Goal: Find contact information: Find contact information

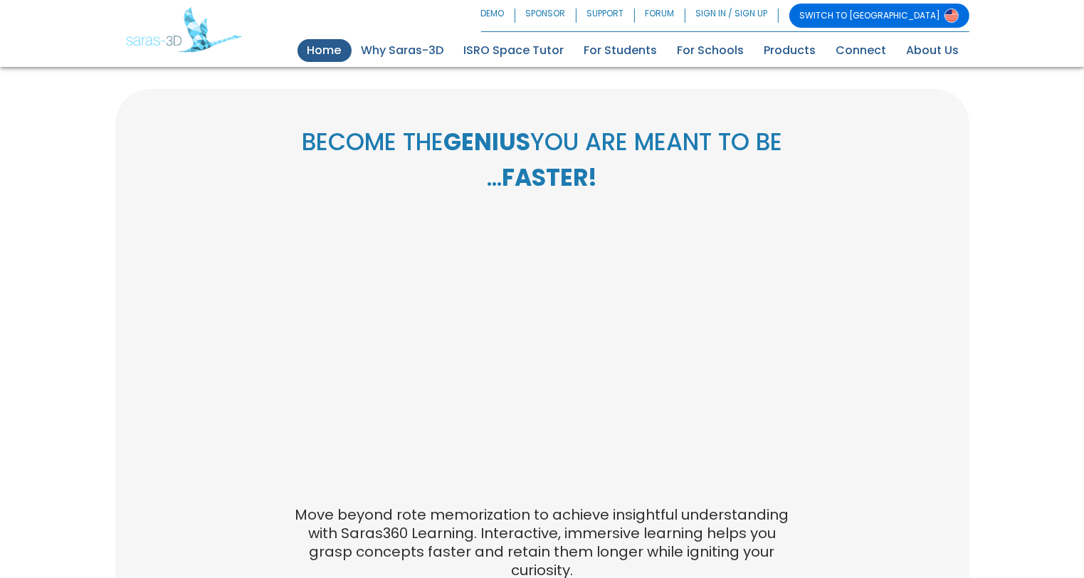
scroll to position [597, 0]
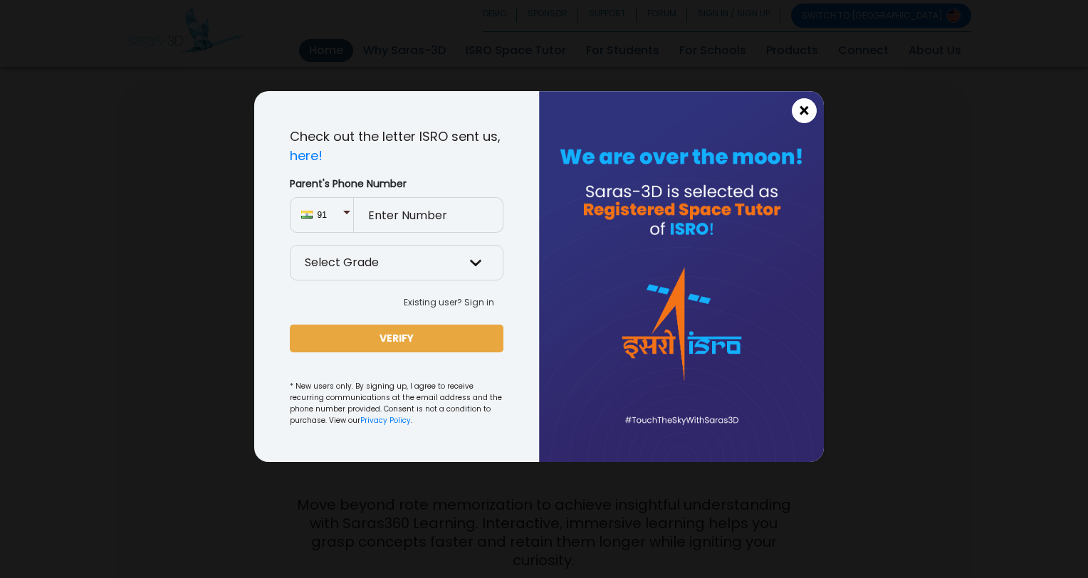
click at [796, 117] on button "×" at bounding box center [804, 110] width 25 height 25
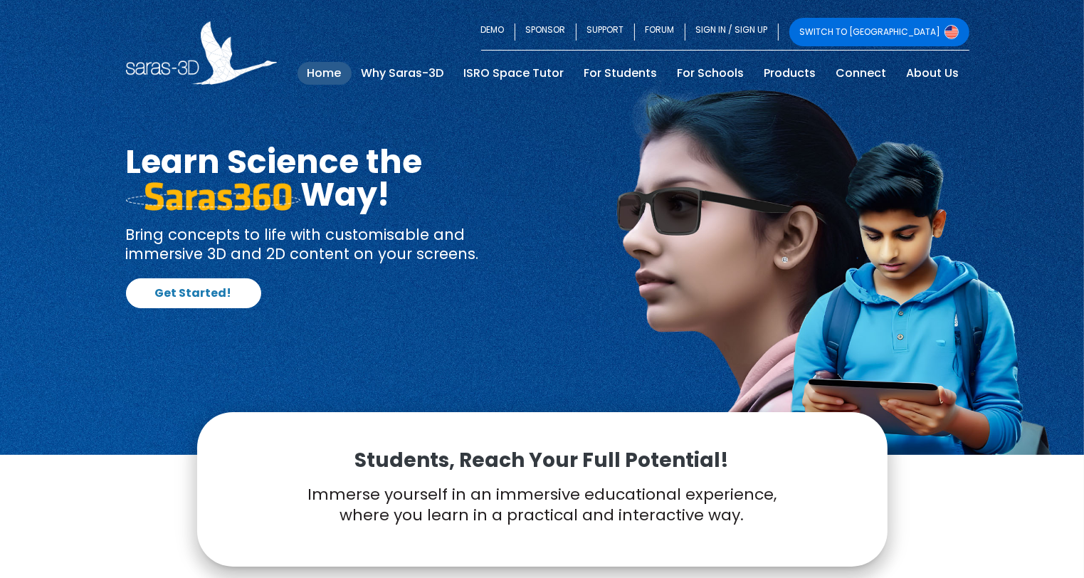
scroll to position [9, 0]
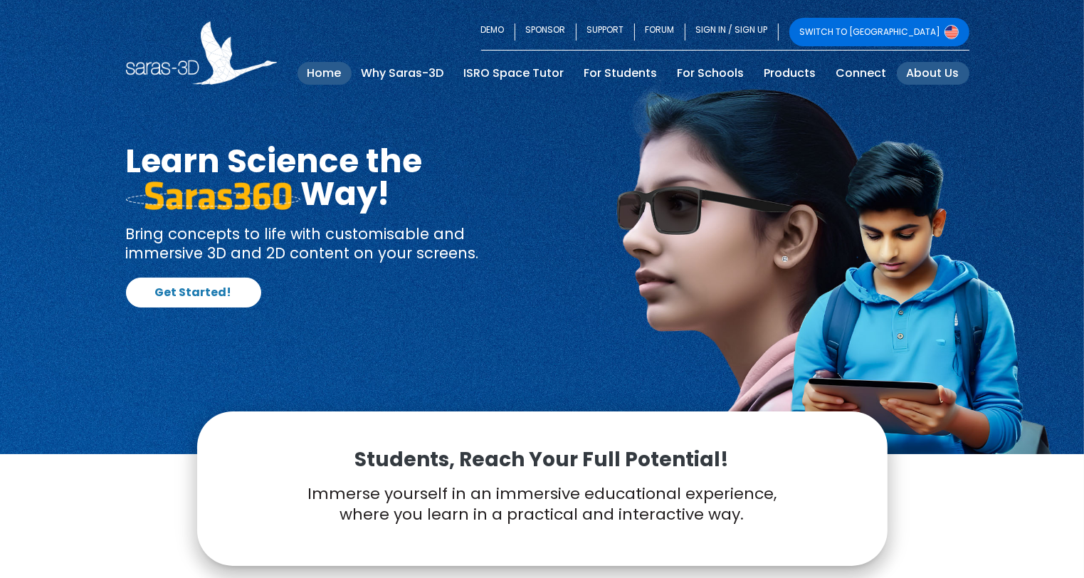
click at [948, 71] on link "About Us" at bounding box center [933, 73] width 73 height 23
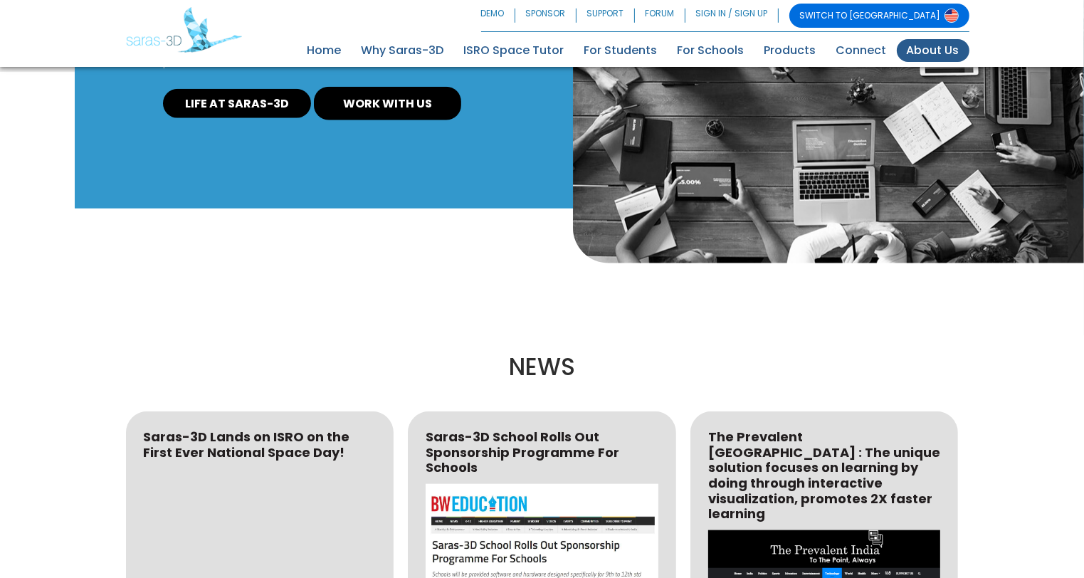
scroll to position [1402, 0]
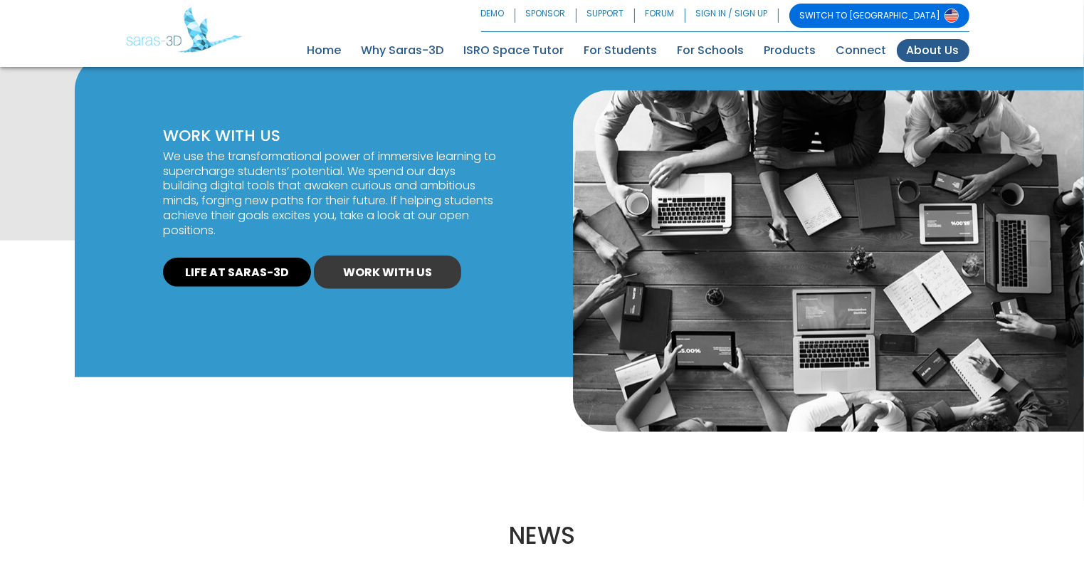
click at [430, 263] on link "WORK WITH US" at bounding box center [387, 273] width 147 height 34
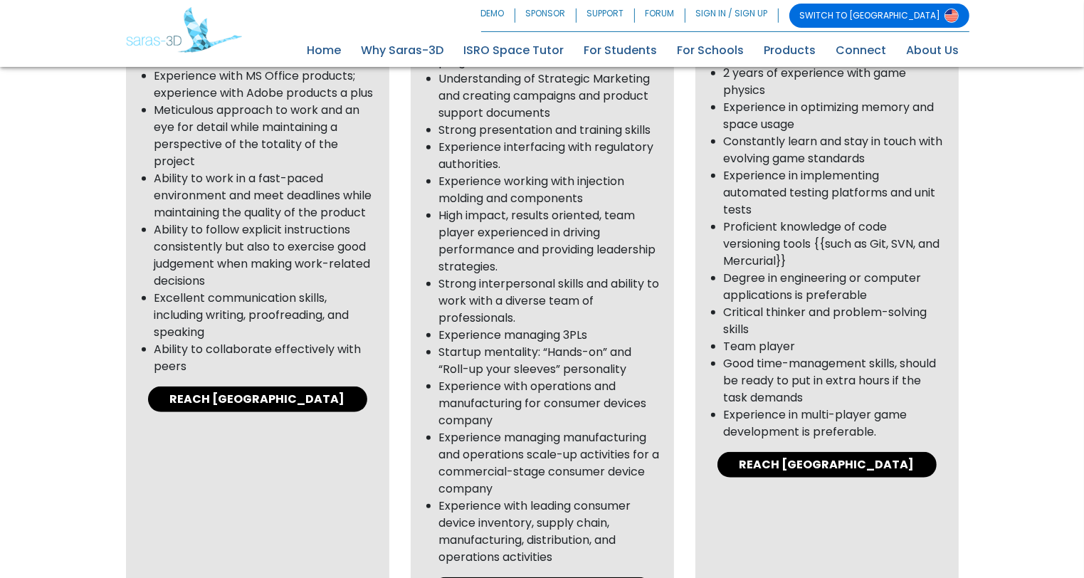
scroll to position [1050, 0]
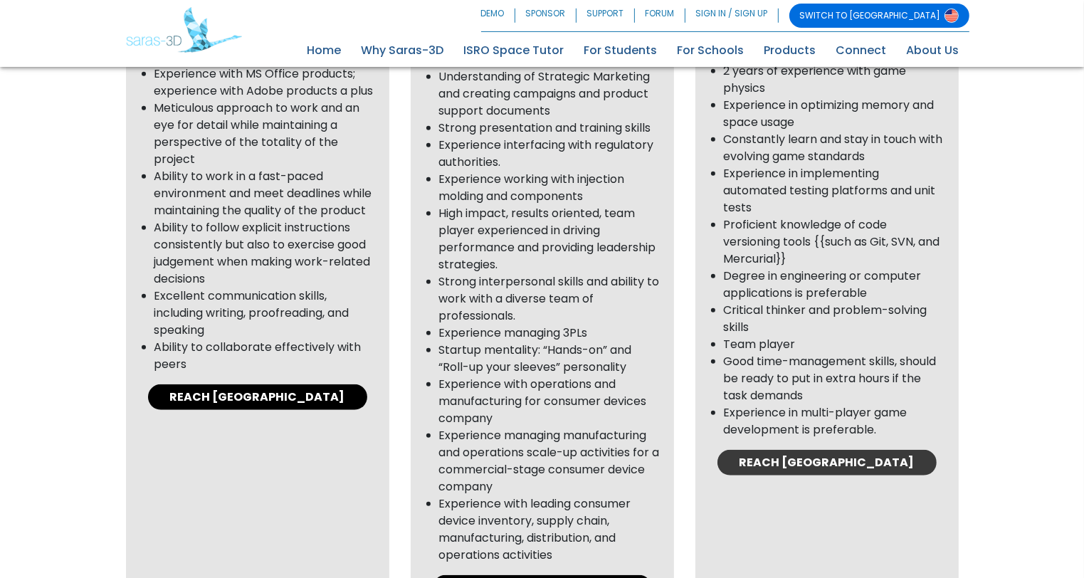
click at [834, 463] on link "REACH [GEOGRAPHIC_DATA]" at bounding box center [827, 463] width 219 height 26
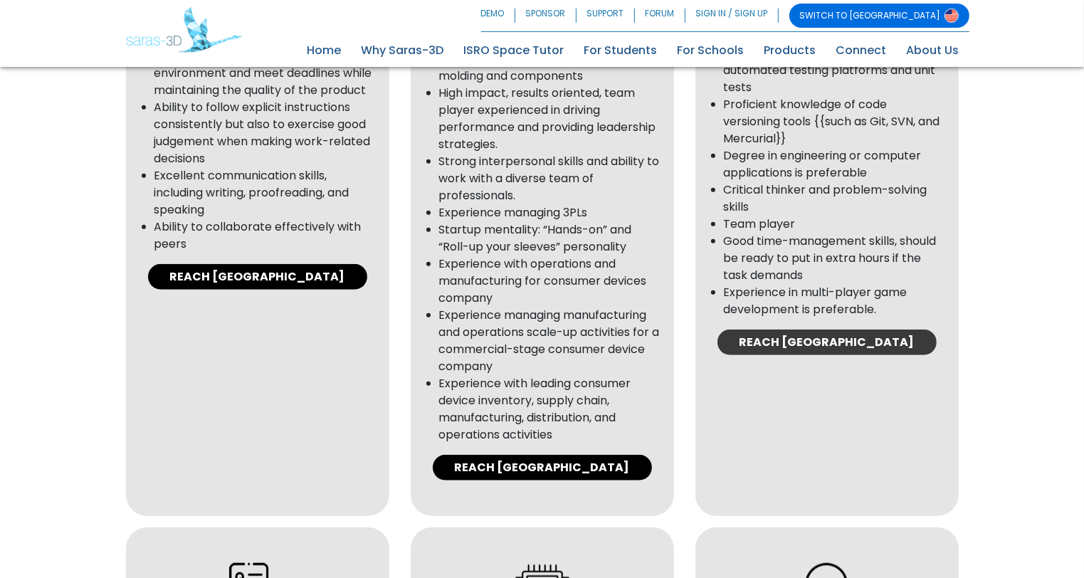
scroll to position [1170, 0]
click at [815, 330] on link "REACH [GEOGRAPHIC_DATA]" at bounding box center [827, 343] width 219 height 26
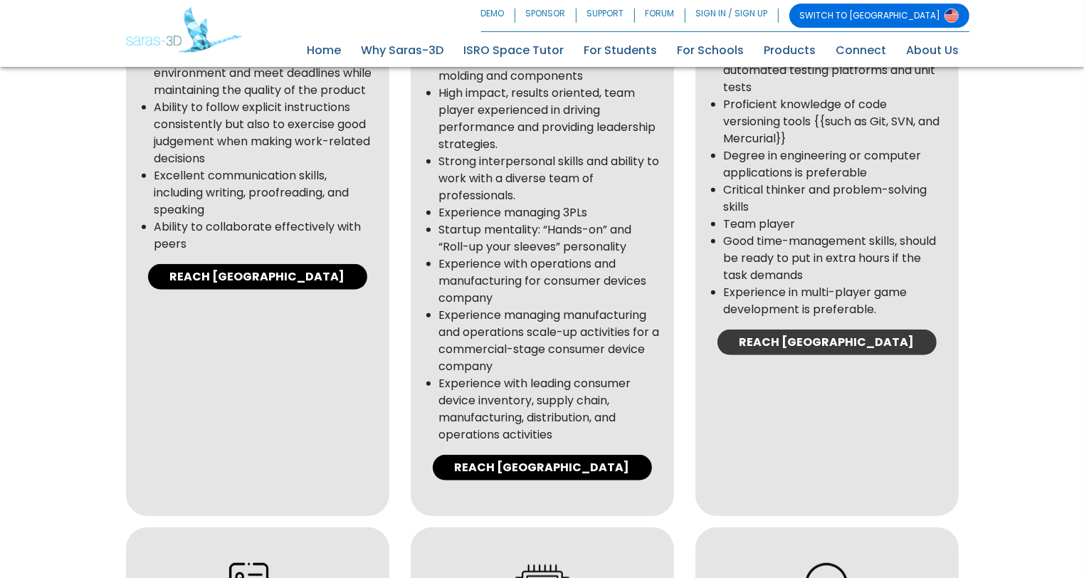
click at [815, 330] on link "REACH [GEOGRAPHIC_DATA]" at bounding box center [827, 343] width 219 height 26
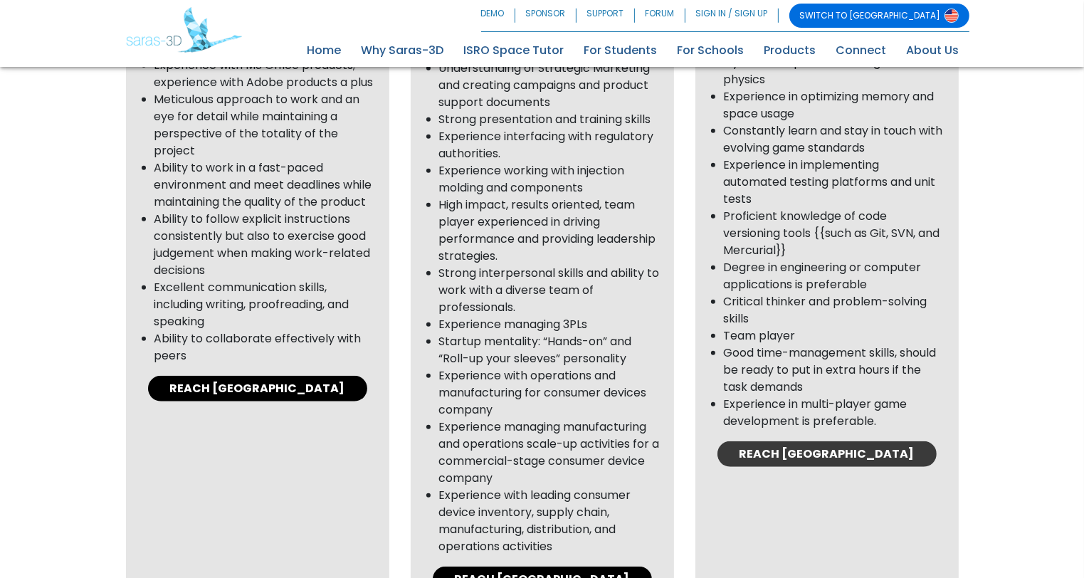
scroll to position [1057, 0]
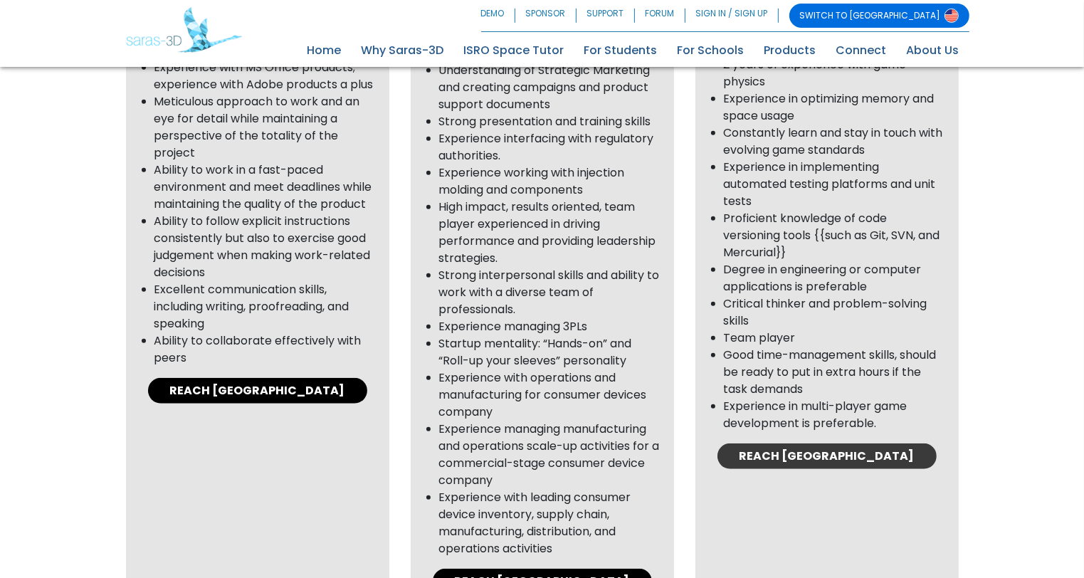
click at [841, 458] on link "REACH [GEOGRAPHIC_DATA]" at bounding box center [827, 457] width 219 height 26
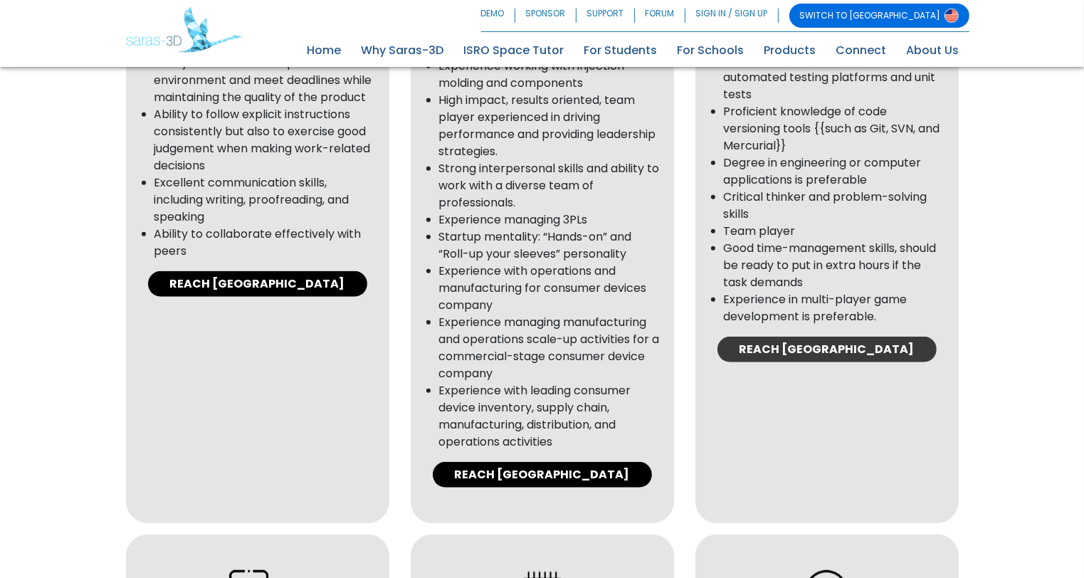
scroll to position [1153, 0]
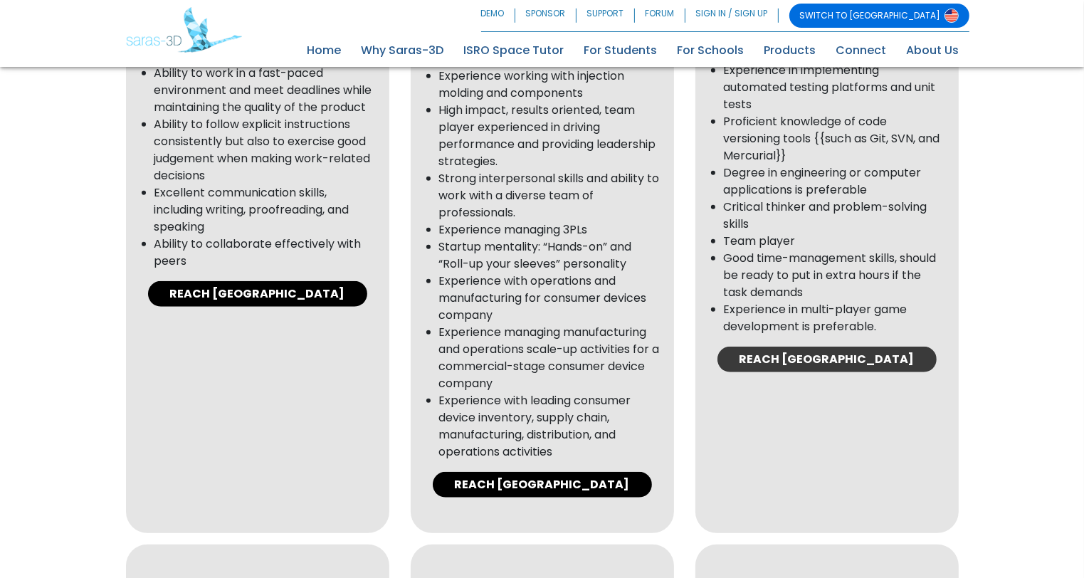
click at [833, 357] on link "REACH [GEOGRAPHIC_DATA]" at bounding box center [827, 360] width 219 height 26
click at [831, 353] on link "REACH [GEOGRAPHIC_DATA]" at bounding box center [827, 360] width 219 height 26
click at [433, 184] on ul "10+ years of manufacturing/operations experience in the consumer device industr…" at bounding box center [542, 153] width 235 height 615
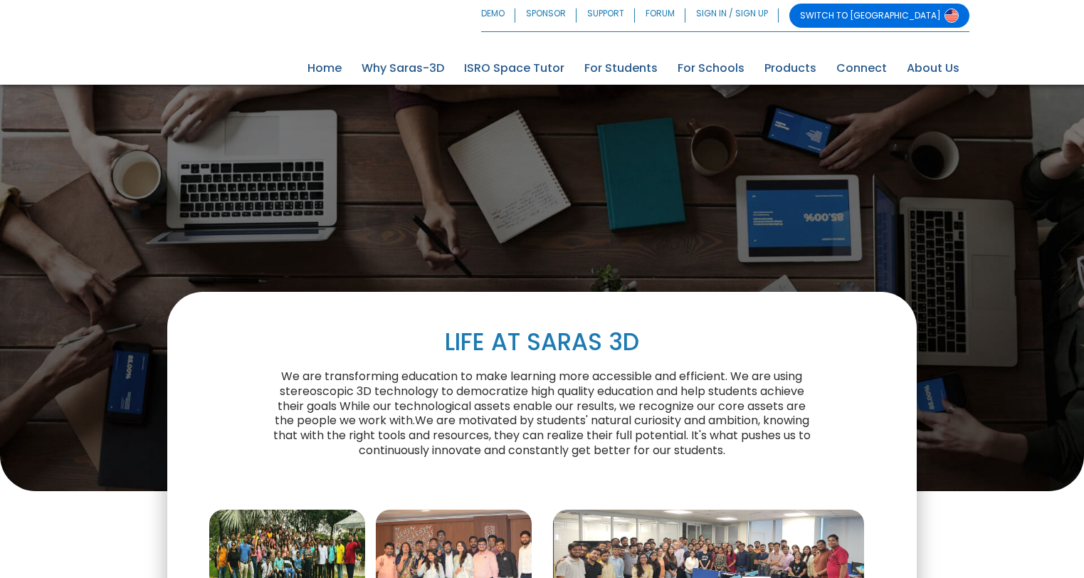
scroll to position [1153, 0]
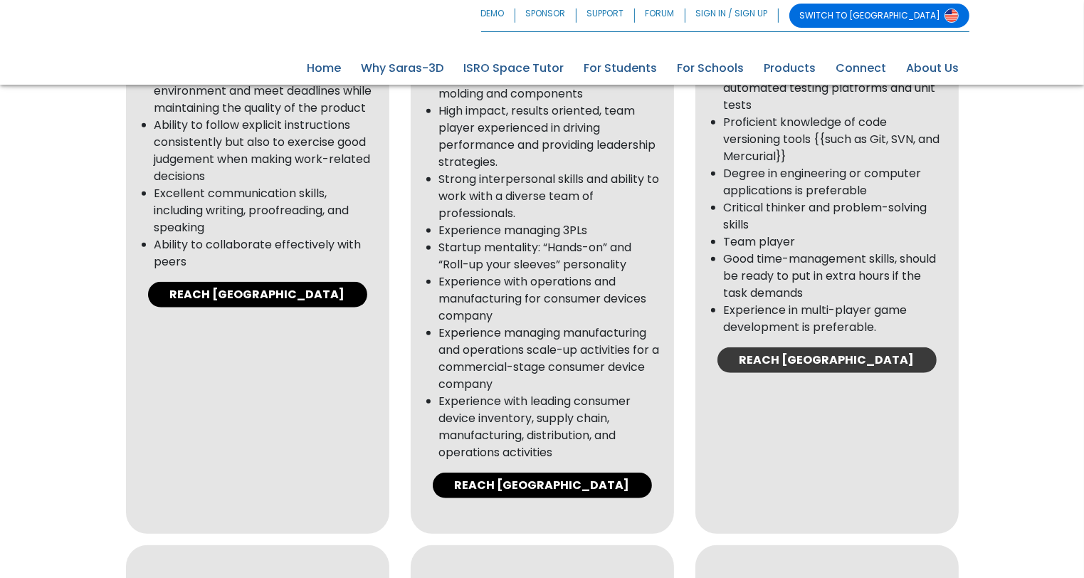
click at [863, 354] on link "REACH [GEOGRAPHIC_DATA]" at bounding box center [827, 360] width 219 height 26
click at [863, 353] on link "REACH [GEOGRAPHIC_DATA]" at bounding box center [827, 360] width 219 height 26
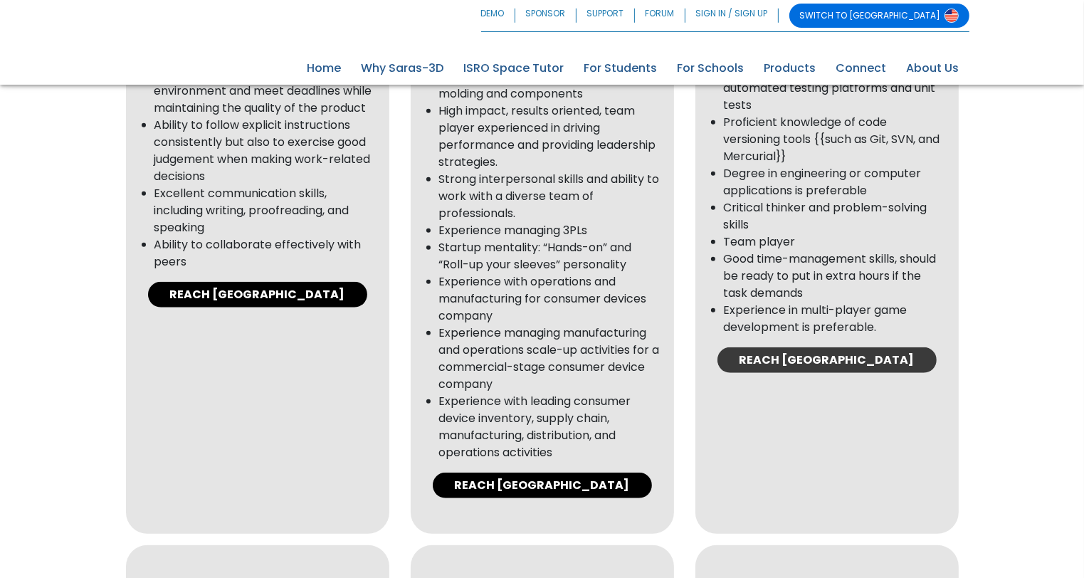
click at [863, 352] on link "REACH [GEOGRAPHIC_DATA]" at bounding box center [827, 360] width 219 height 26
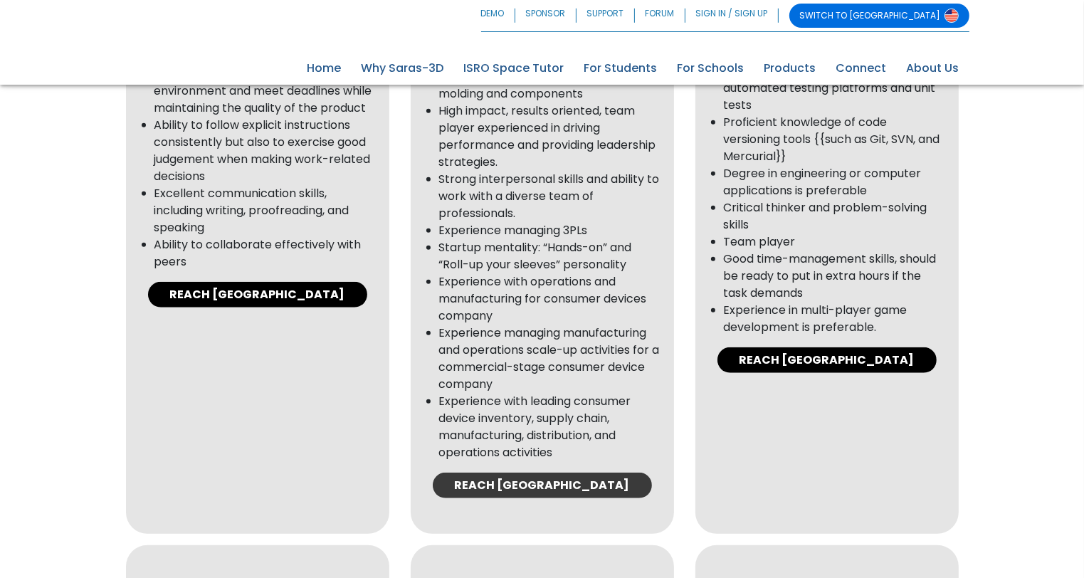
click at [547, 488] on link "REACH [GEOGRAPHIC_DATA]" at bounding box center [542, 486] width 219 height 26
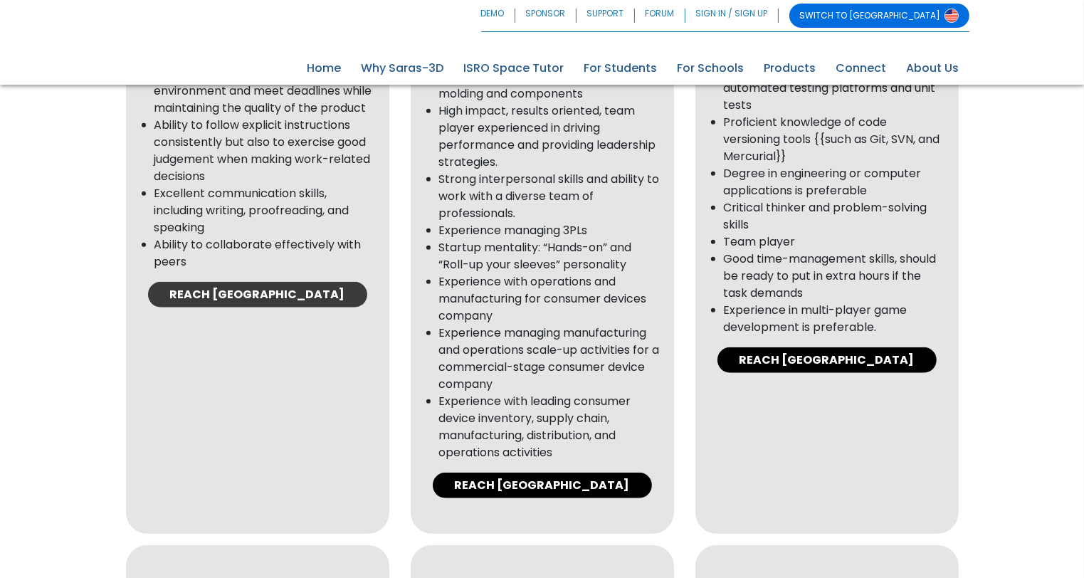
click at [268, 308] on link "REACH [GEOGRAPHIC_DATA]" at bounding box center [257, 295] width 219 height 26
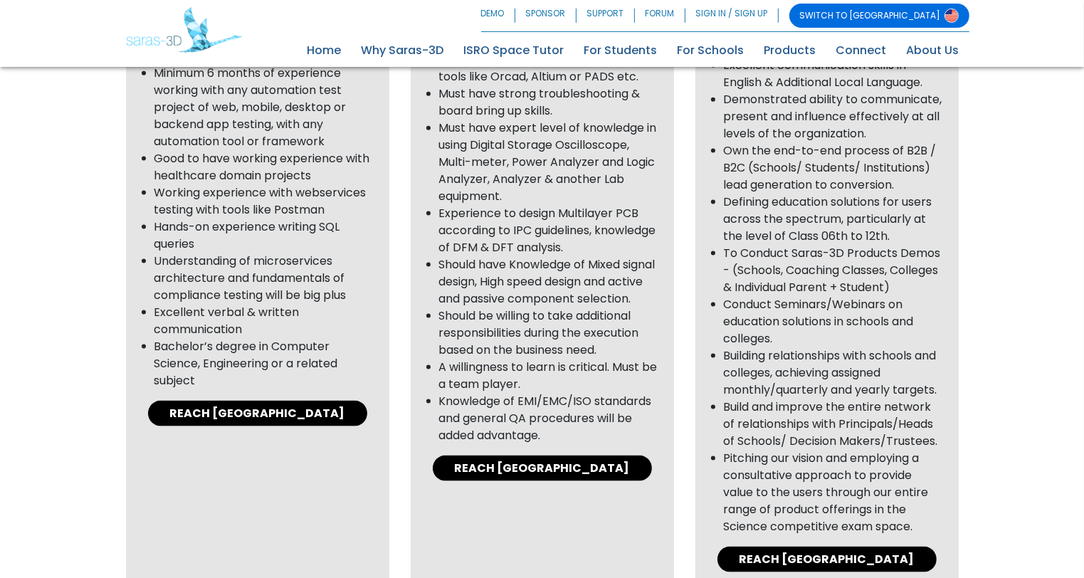
scroll to position [1889, 0]
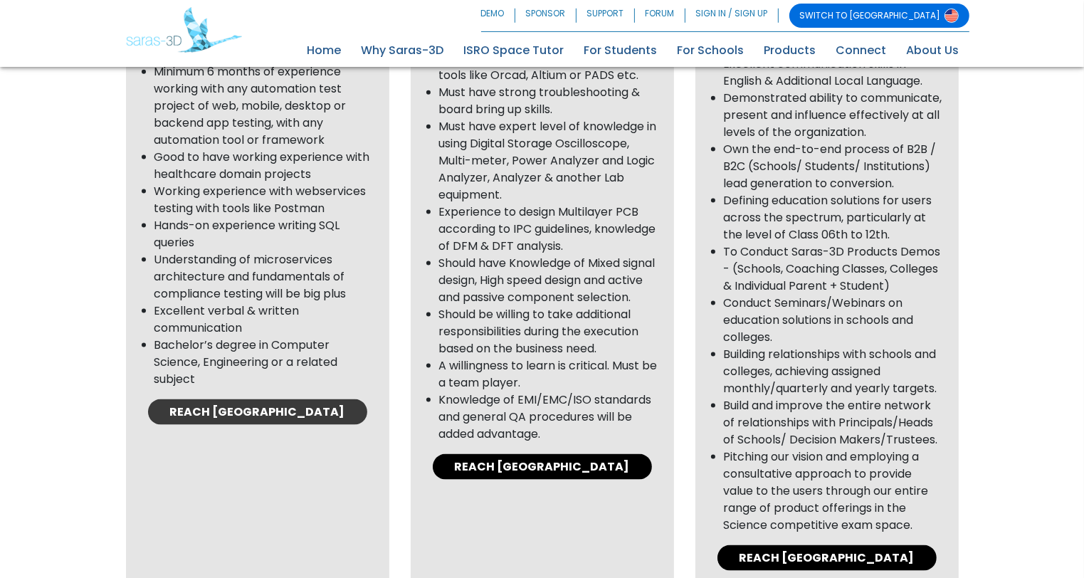
click at [290, 415] on link "REACH [GEOGRAPHIC_DATA]" at bounding box center [257, 412] width 219 height 26
click at [547, 465] on div "Embedded Hardware Engineer Must have B.E (EC) or equivalent degree from recogni…" at bounding box center [542, 207] width 263 height 798
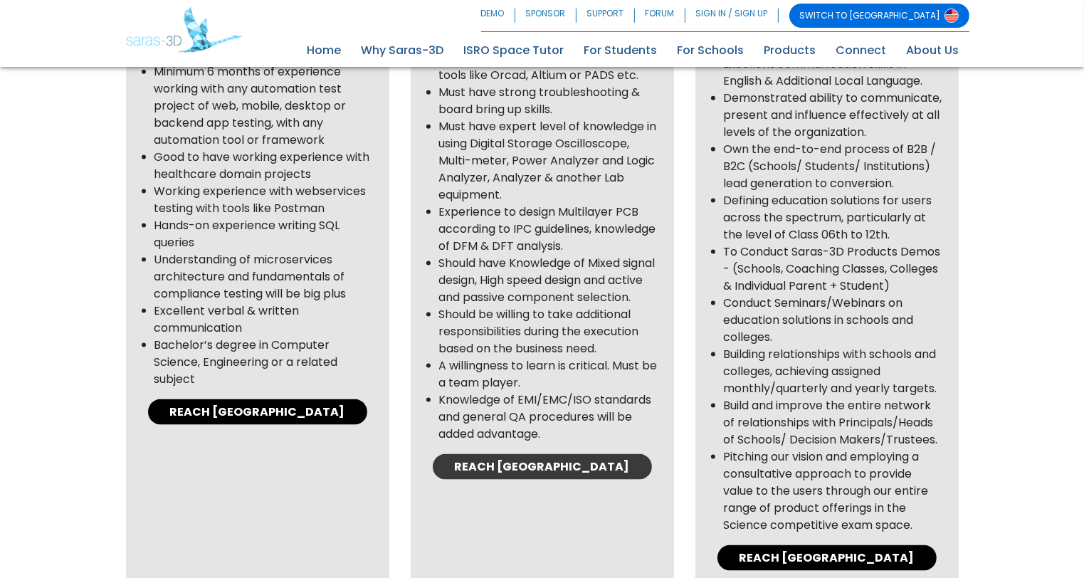
click at [547, 476] on link "REACH [GEOGRAPHIC_DATA]" at bounding box center [542, 467] width 219 height 26
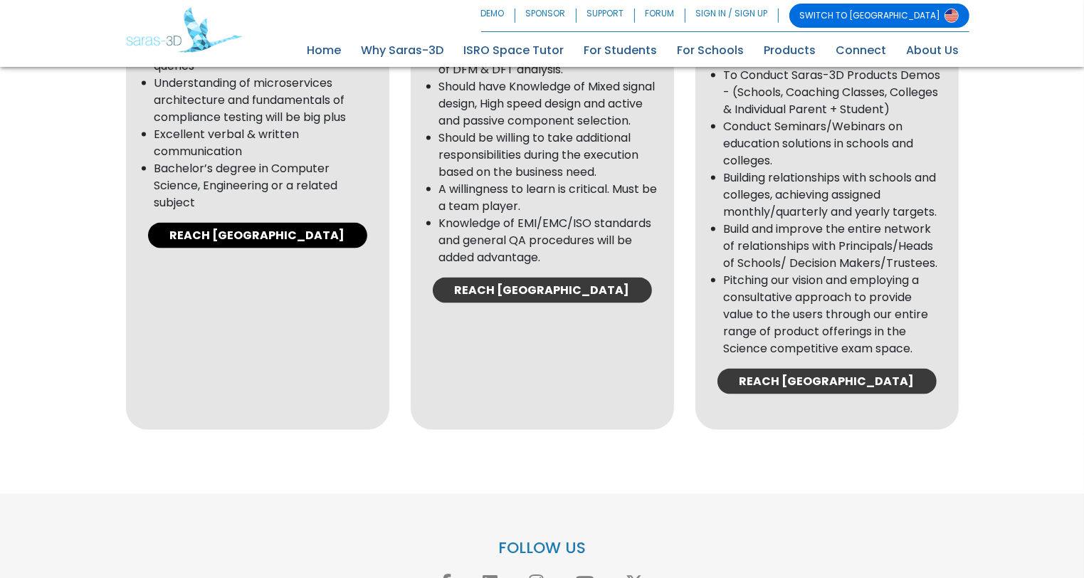
scroll to position [2062, 0]
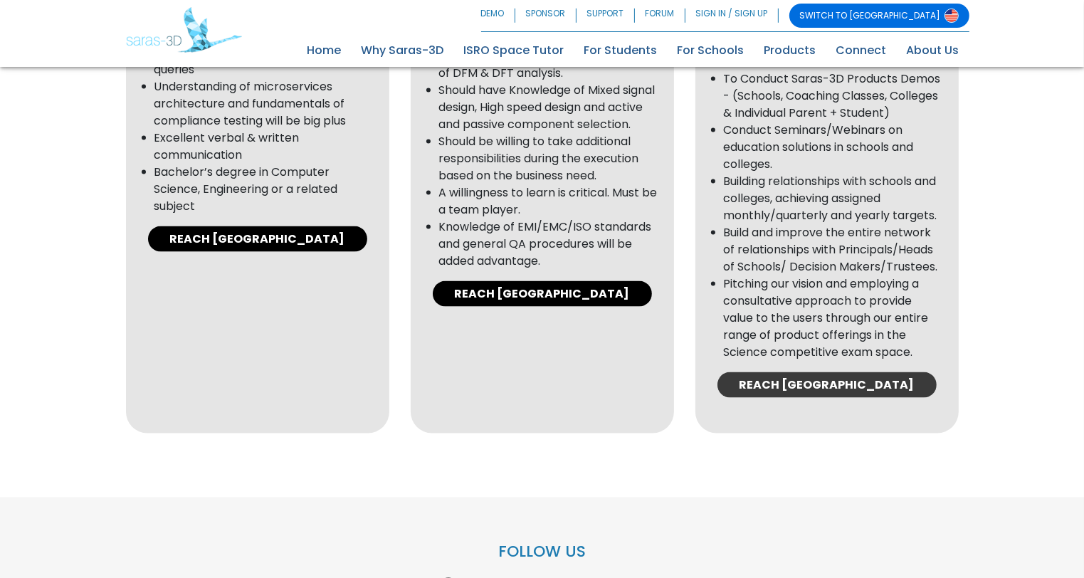
click at [814, 395] on link "REACH [GEOGRAPHIC_DATA]" at bounding box center [827, 385] width 219 height 26
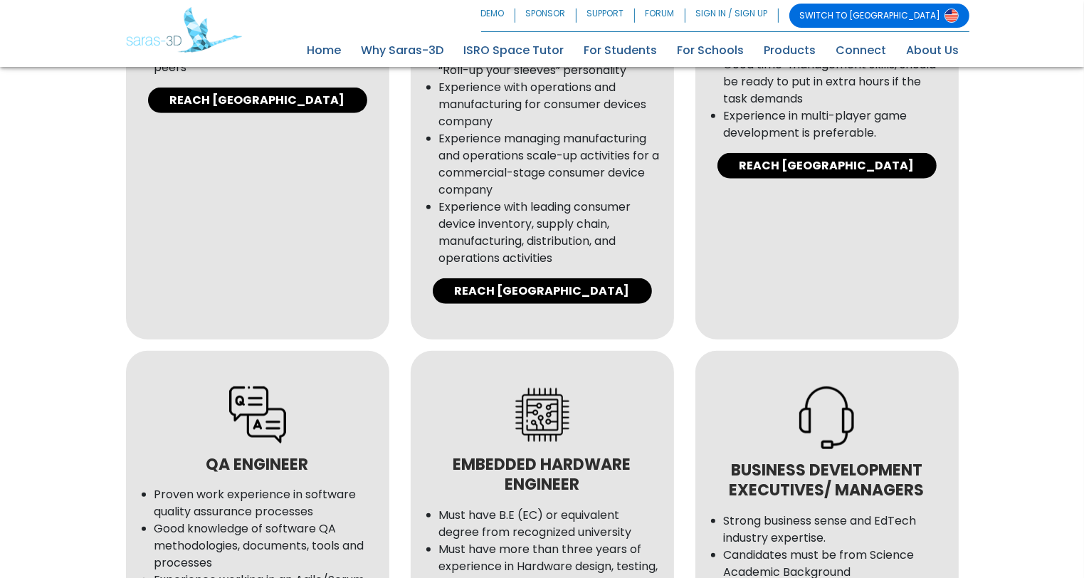
scroll to position [1307, 0]
